Goal: Task Accomplishment & Management: Manage account settings

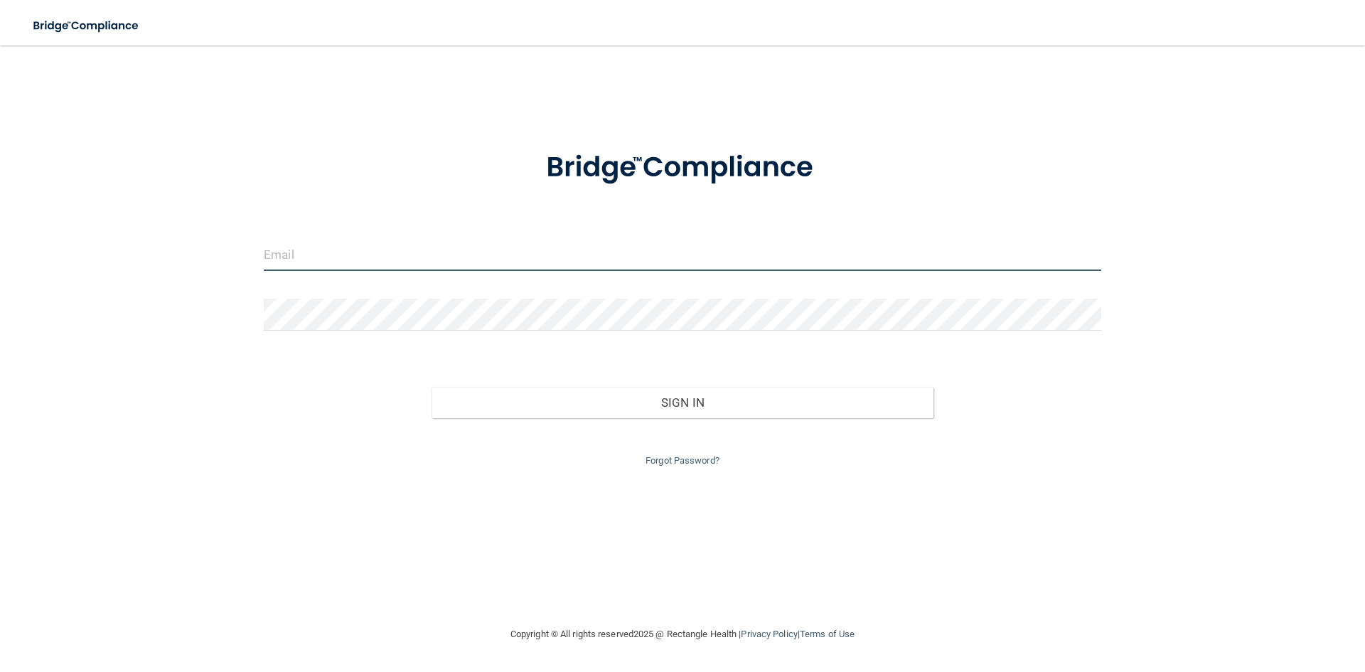
click at [314, 258] on input "email" at bounding box center [682, 255] width 837 height 32
click at [484, 255] on input "email" at bounding box center [682, 255] width 837 height 32
type input "[EMAIL_ADDRESS][DOMAIN_NAME]"
click at [656, 461] on link "Forgot Password?" at bounding box center [683, 460] width 74 height 11
click at [688, 261] on input "email" at bounding box center [682, 255] width 837 height 32
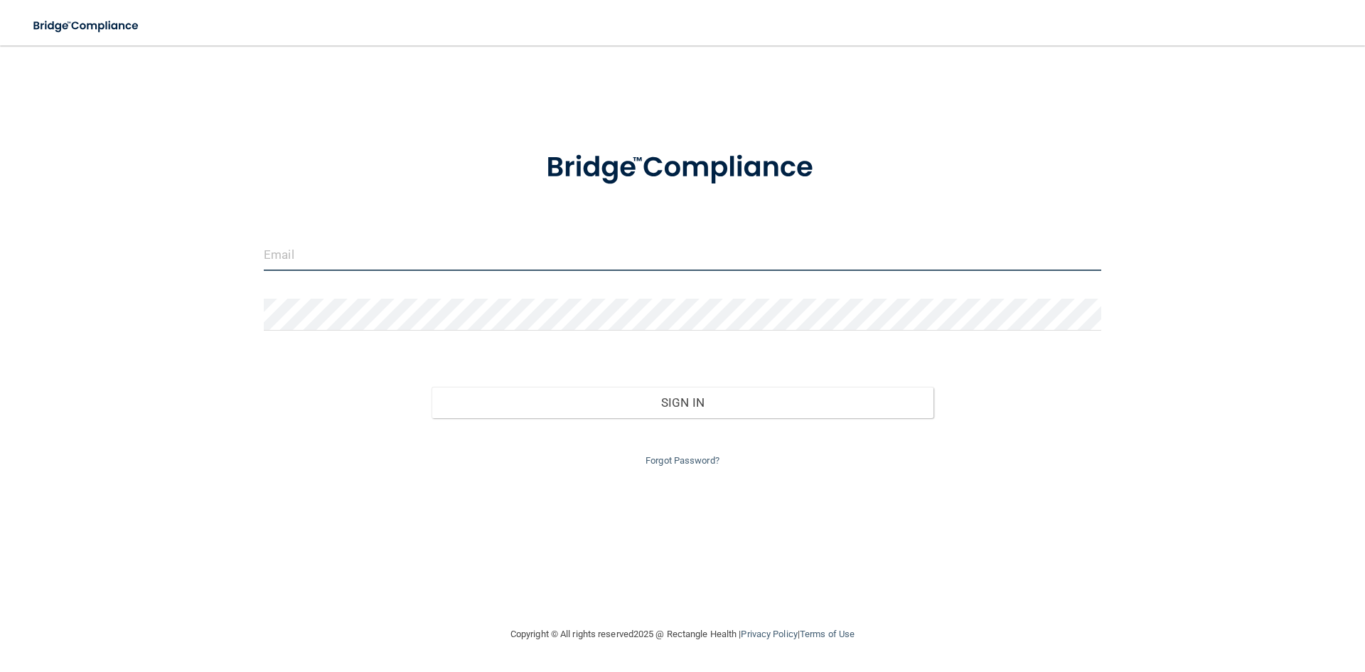
type input "[EMAIL_ADDRESS][DOMAIN_NAME]"
click at [678, 464] on link "Forgot Password?" at bounding box center [683, 460] width 74 height 11
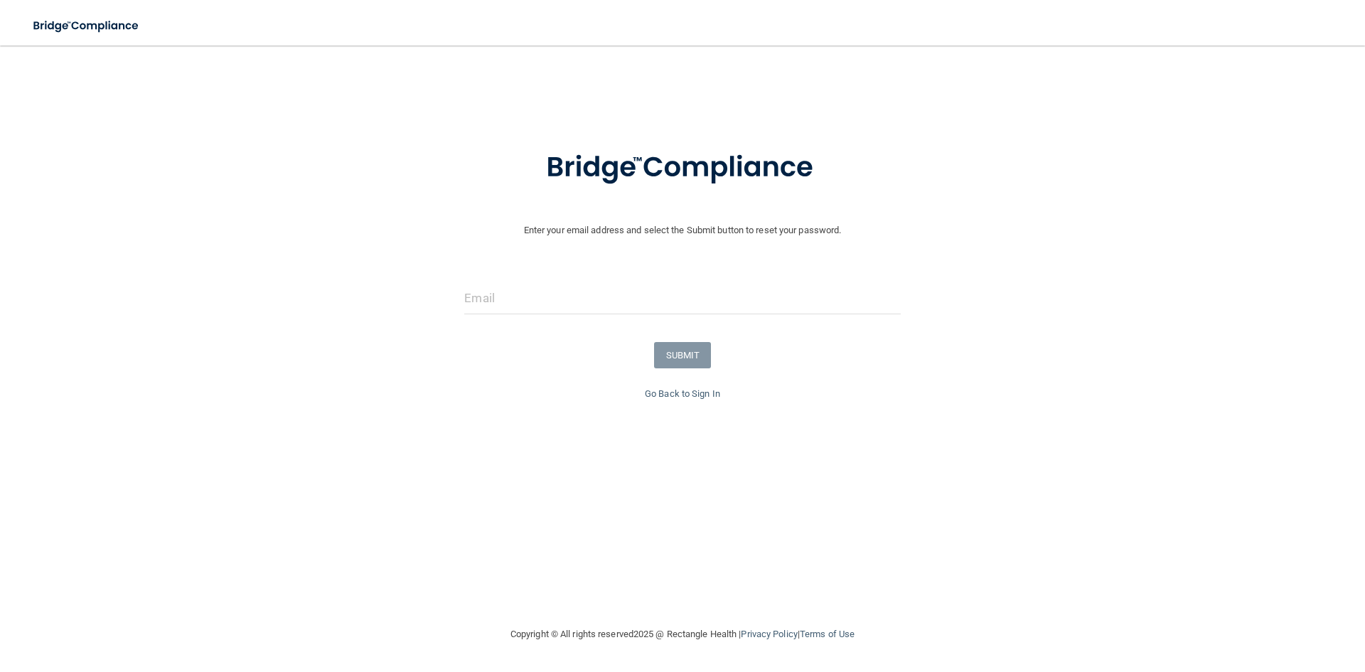
drag, startPoint x: 806, startPoint y: 272, endPoint x: 806, endPoint y: 291, distance: 19.2
click at [806, 277] on form "Enter your email address and select the Submit button to reset your password. S…" at bounding box center [682, 258] width 1351 height 255
click at [803, 296] on input "email" at bounding box center [682, 298] width 436 height 32
click at [710, 392] on link "Go Back to Sign In" at bounding box center [682, 393] width 75 height 11
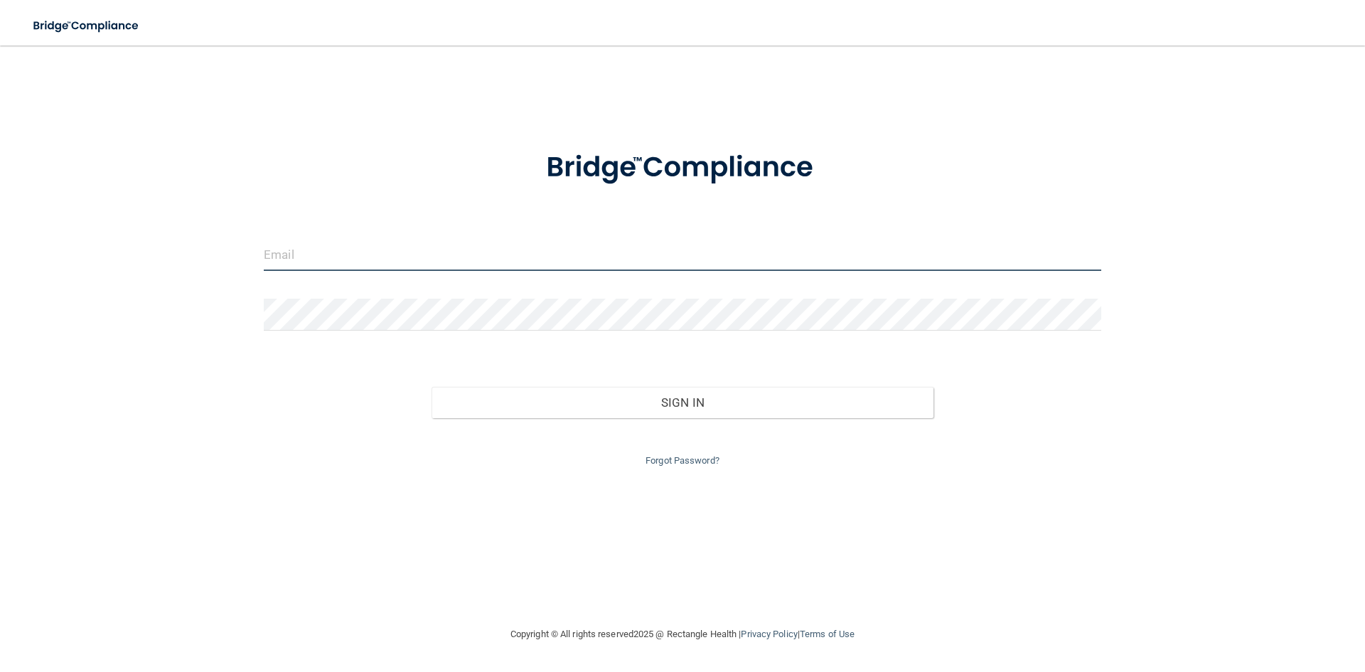
click at [785, 261] on input "email" at bounding box center [682, 255] width 837 height 32
type input "[EMAIL_ADDRESS][DOMAIN_NAME]"
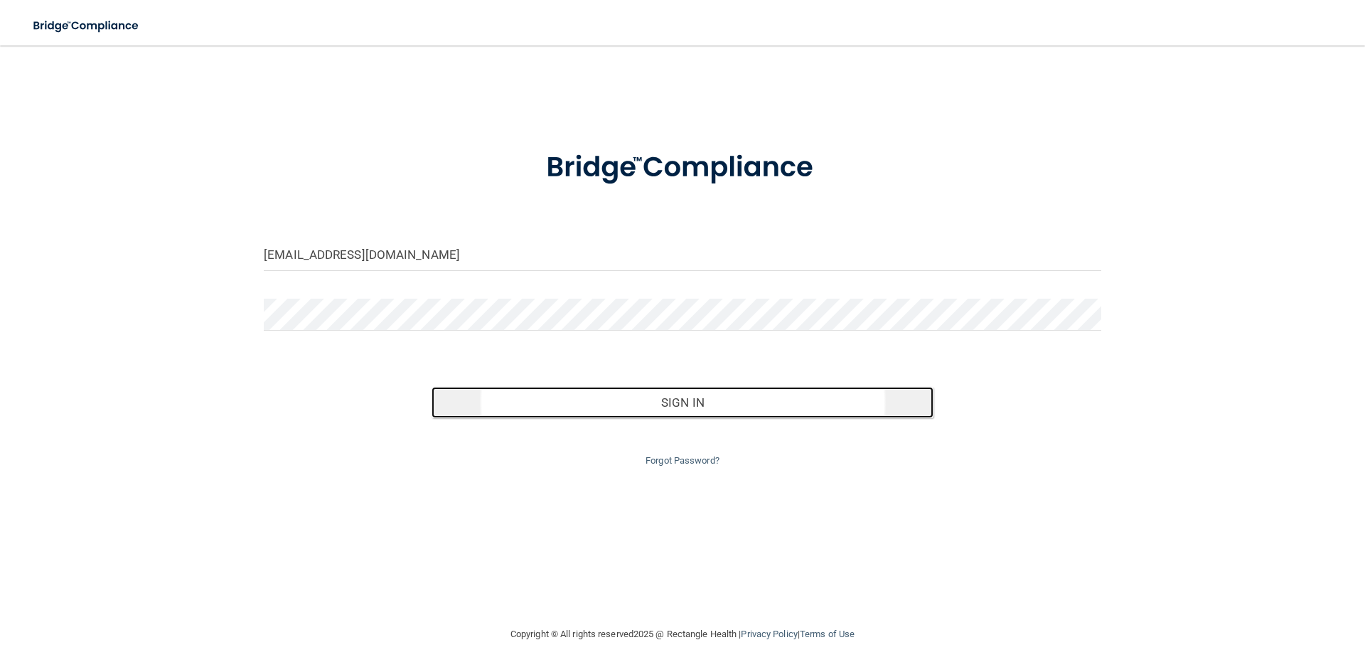
click at [680, 402] on button "Sign In" at bounding box center [683, 402] width 503 height 31
